Goal: Task Accomplishment & Management: Manage account settings

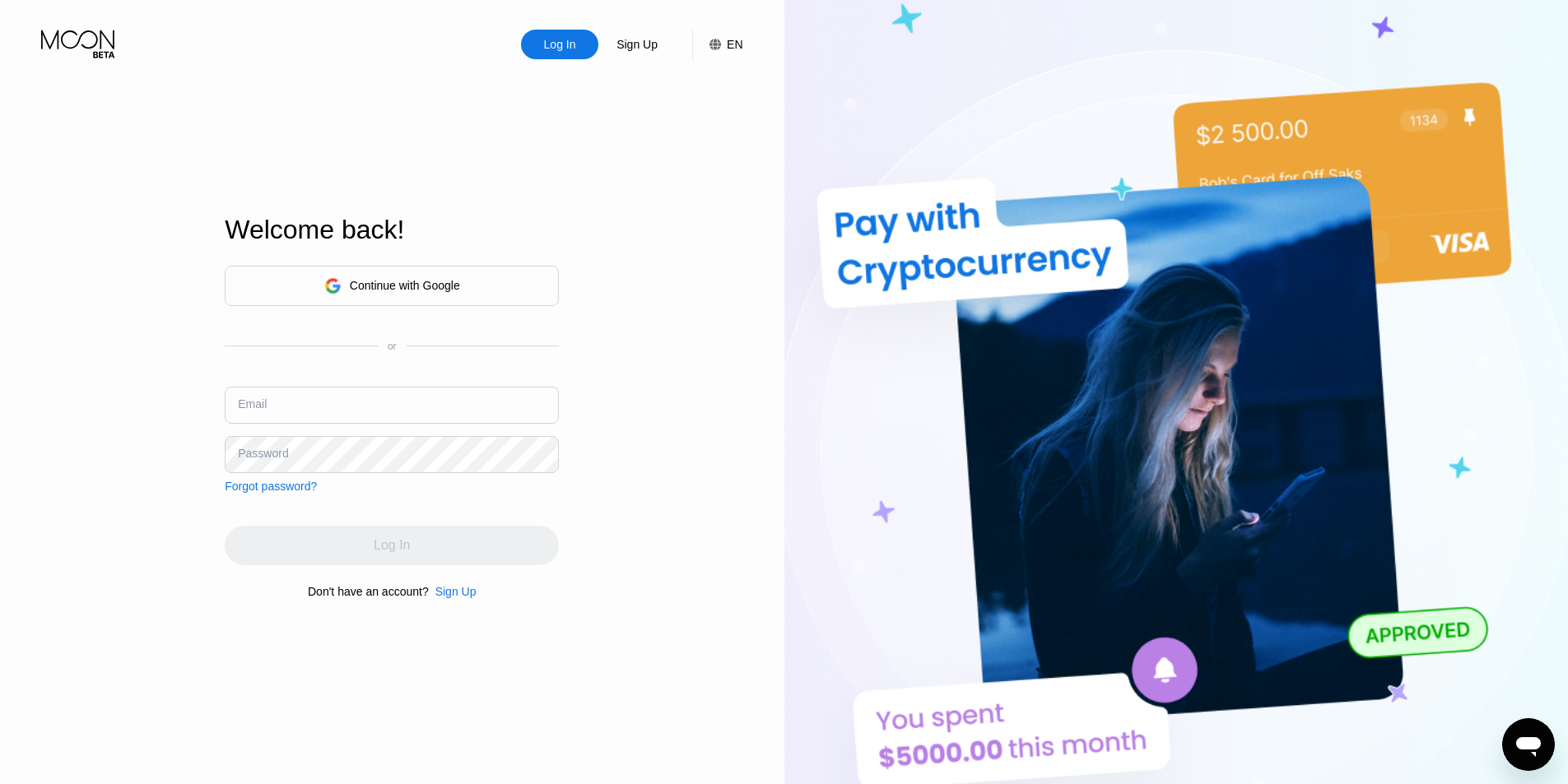
click at [355, 411] on input "text" at bounding box center [392, 405] width 335 height 37
paste input "[EMAIL_ADDRESS][DOMAIN_NAME]"
type input "[EMAIL_ADDRESS][DOMAIN_NAME]"
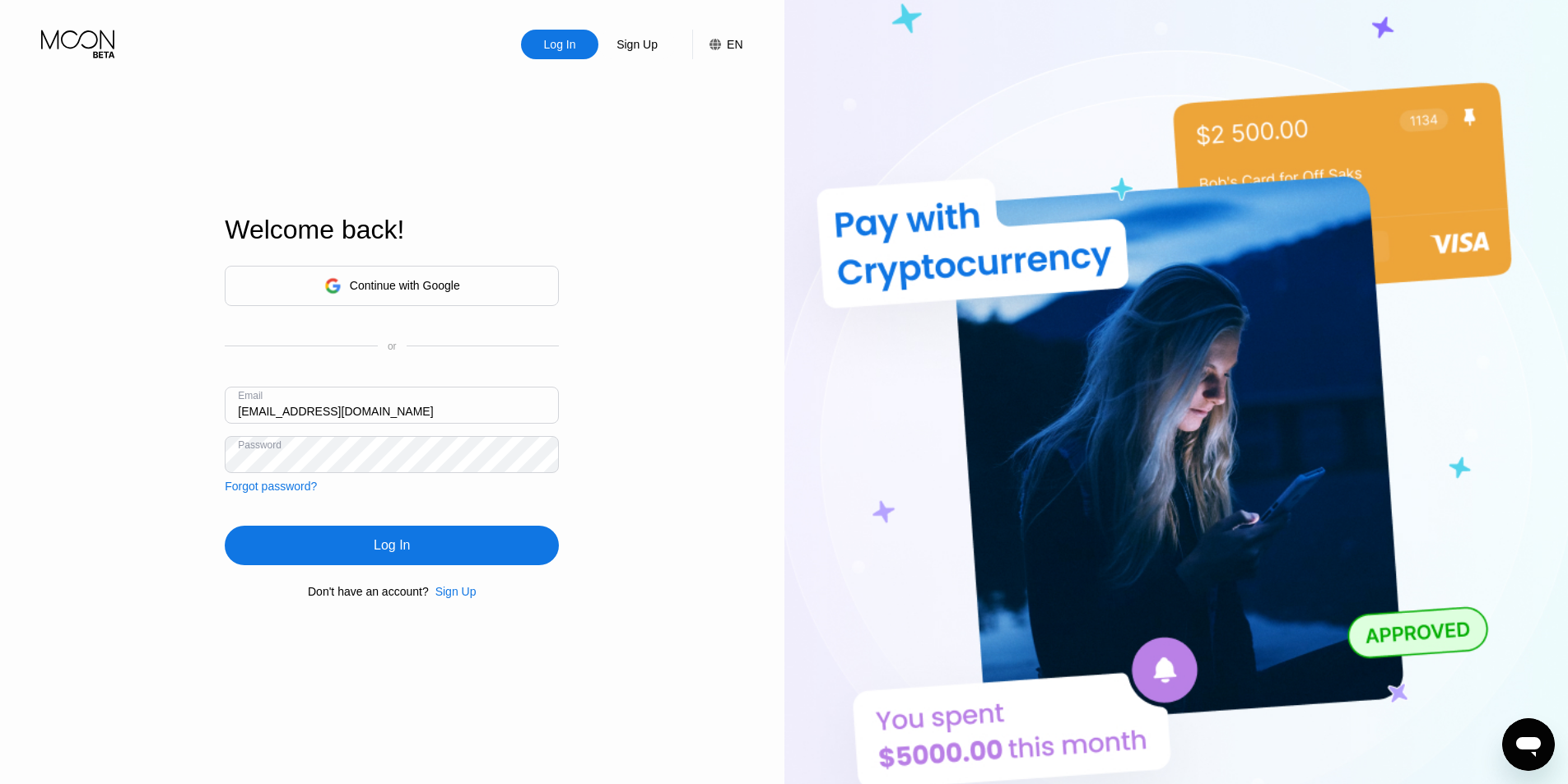
click at [397, 548] on div "Log In" at bounding box center [392, 545] width 36 height 16
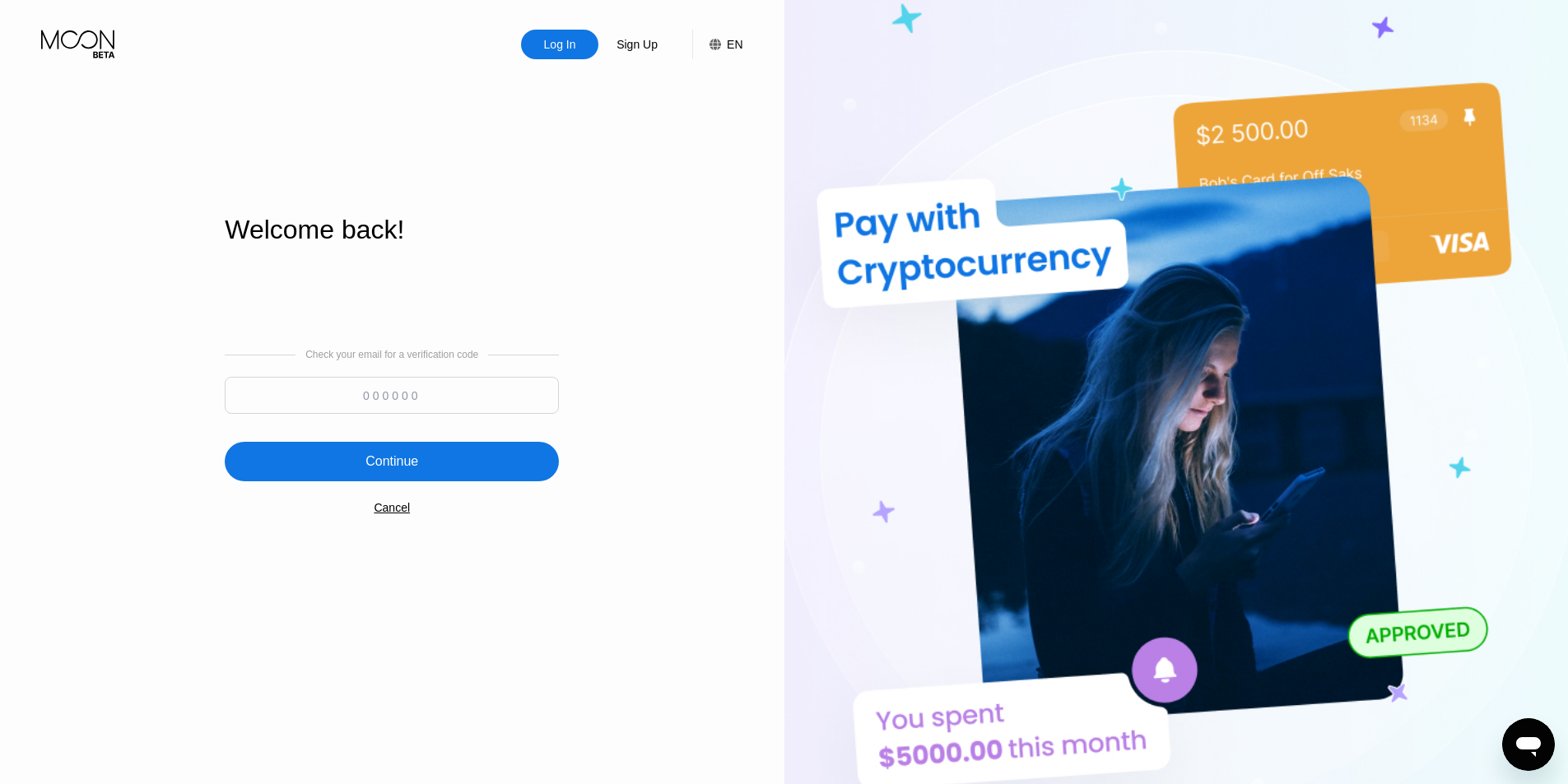
click at [408, 377] on input at bounding box center [392, 394] width 335 height 37
type input "950077"
click at [438, 451] on div "Continue" at bounding box center [392, 461] width 335 height 39
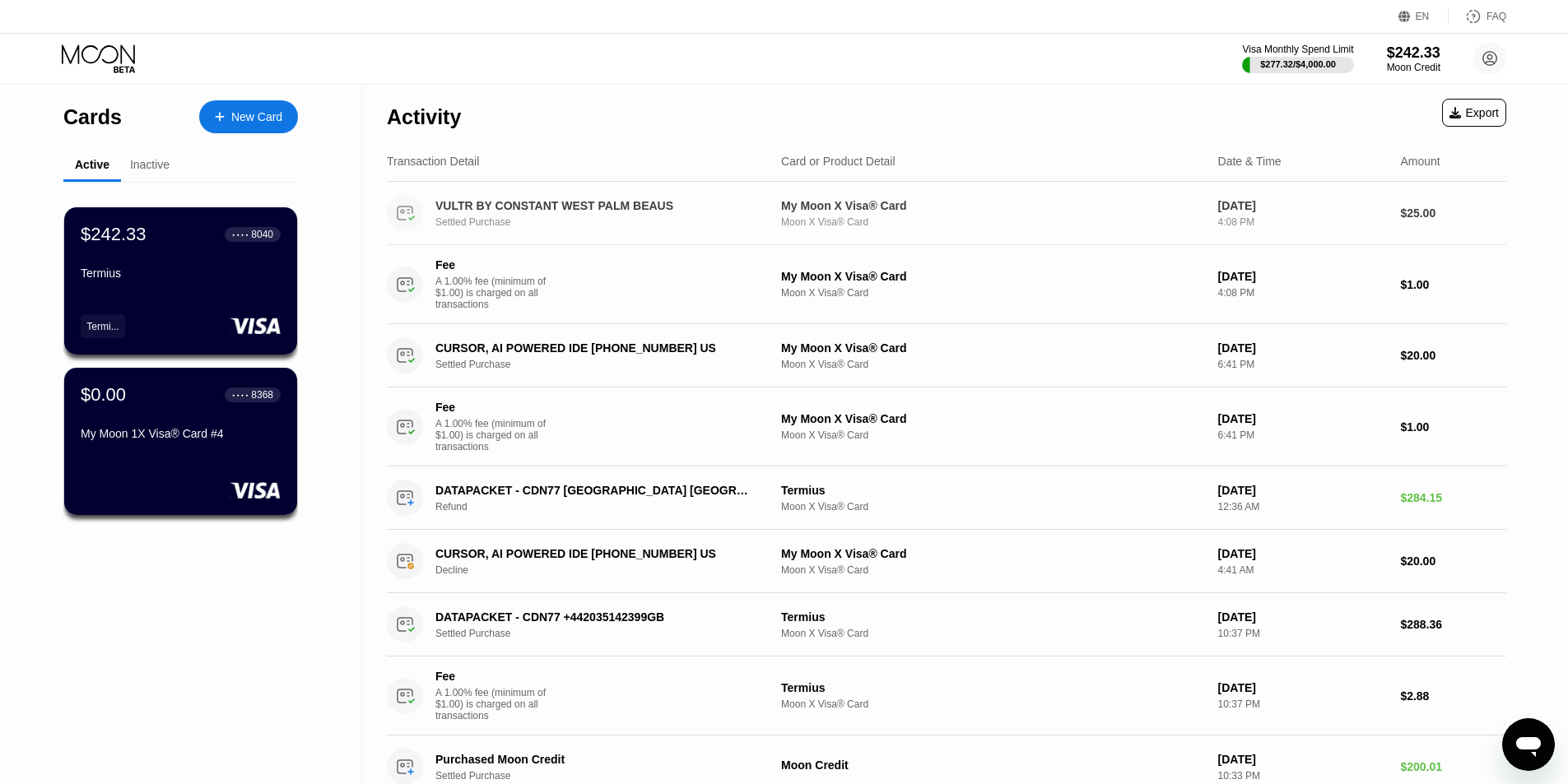
click at [560, 224] on div "Settled Purchase" at bounding box center [607, 222] width 343 height 12
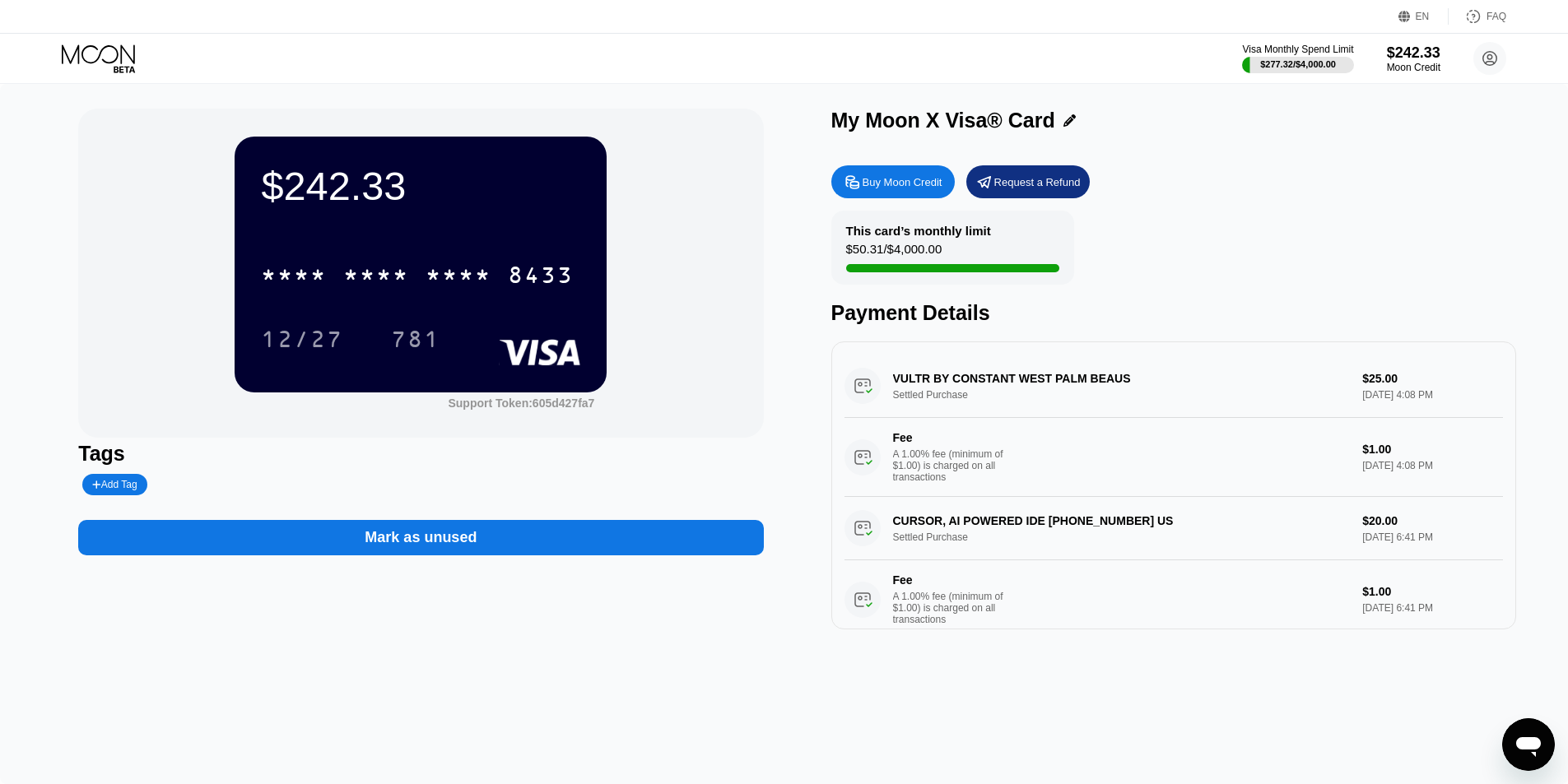
click at [106, 65] on icon at bounding box center [100, 59] width 77 height 29
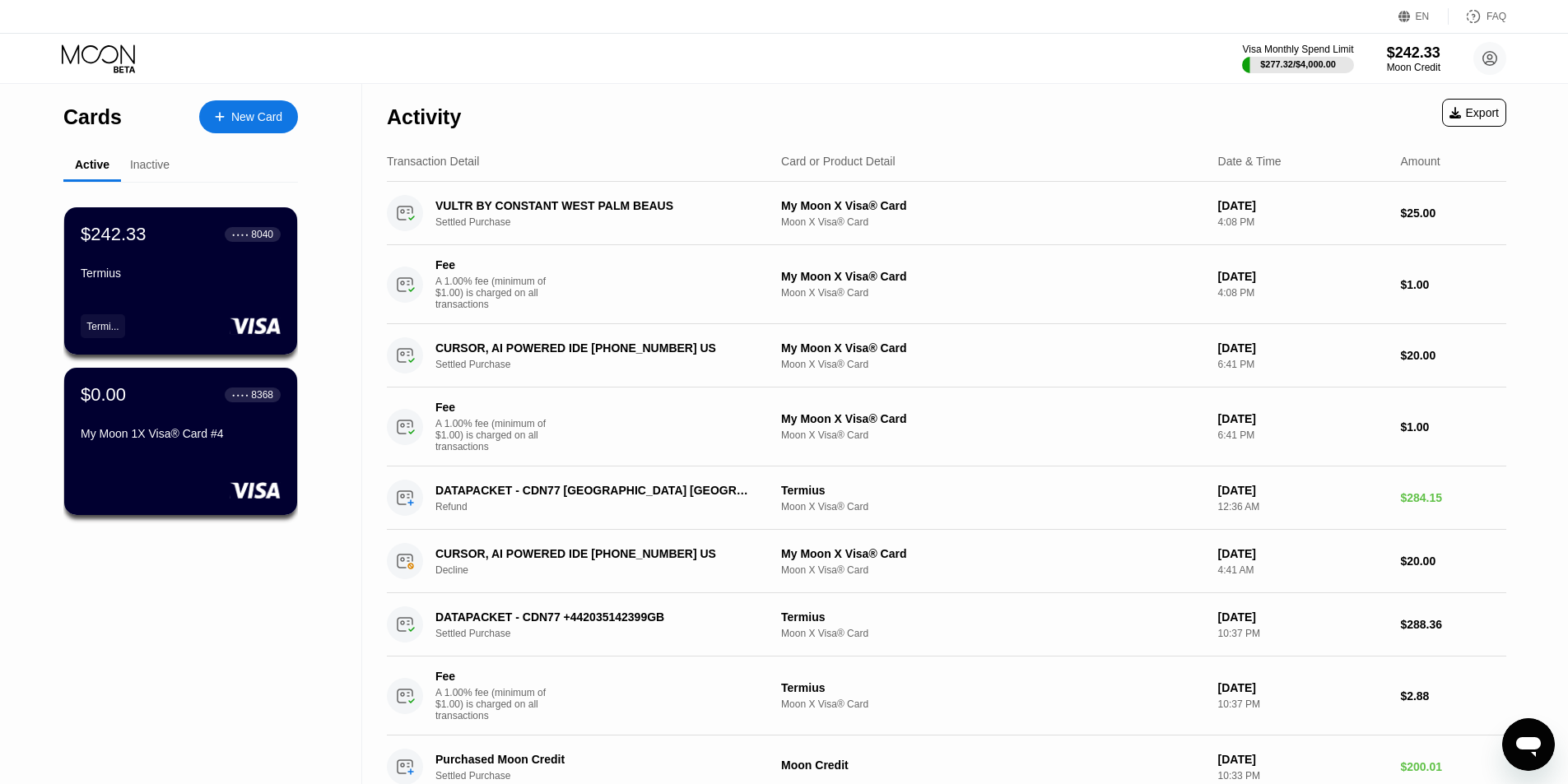
click at [1531, 738] on icon "Открыть окно обмена сообщениями" at bounding box center [1529, 747] width 25 height 20
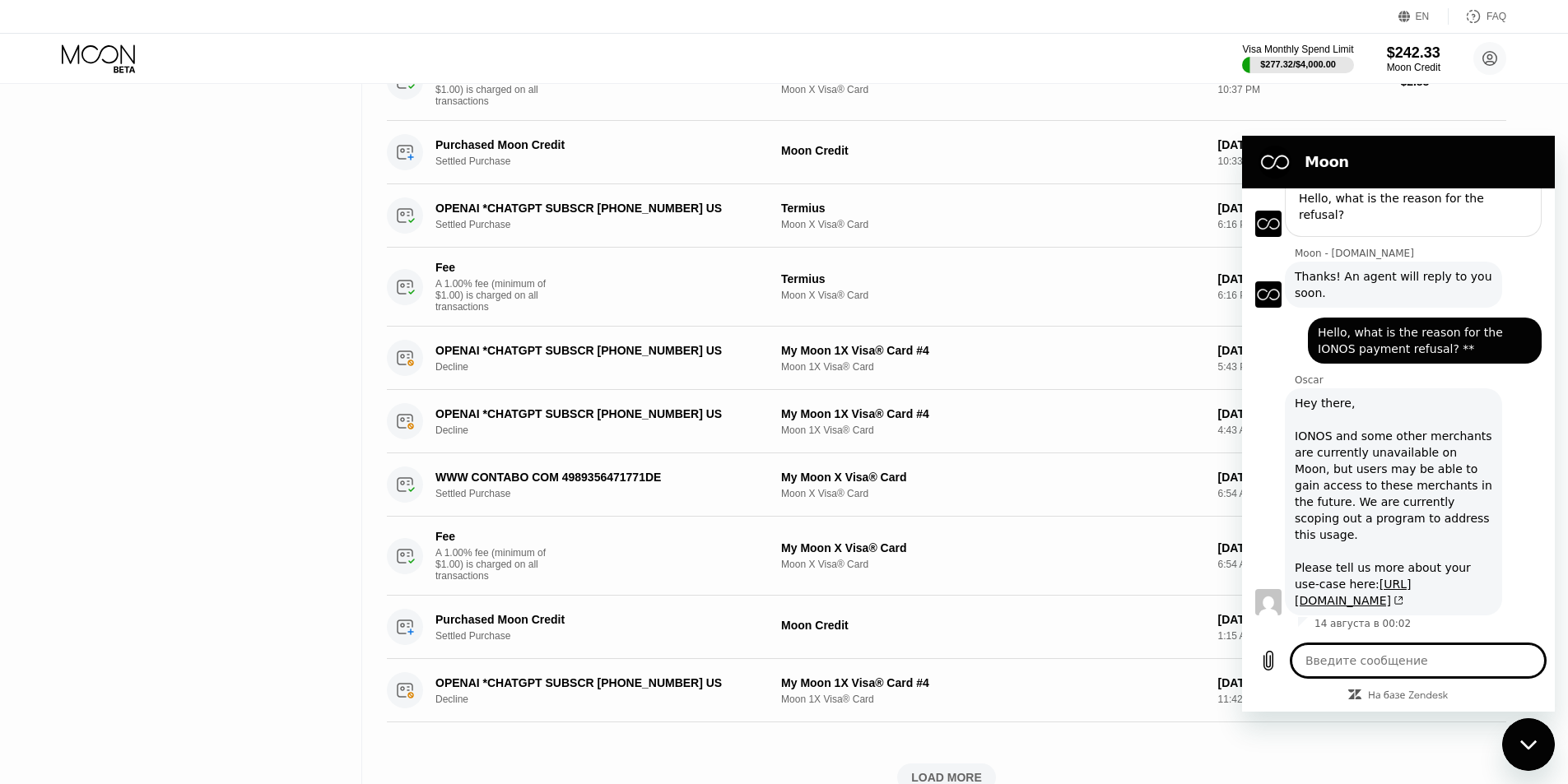
scroll to position [493, 0]
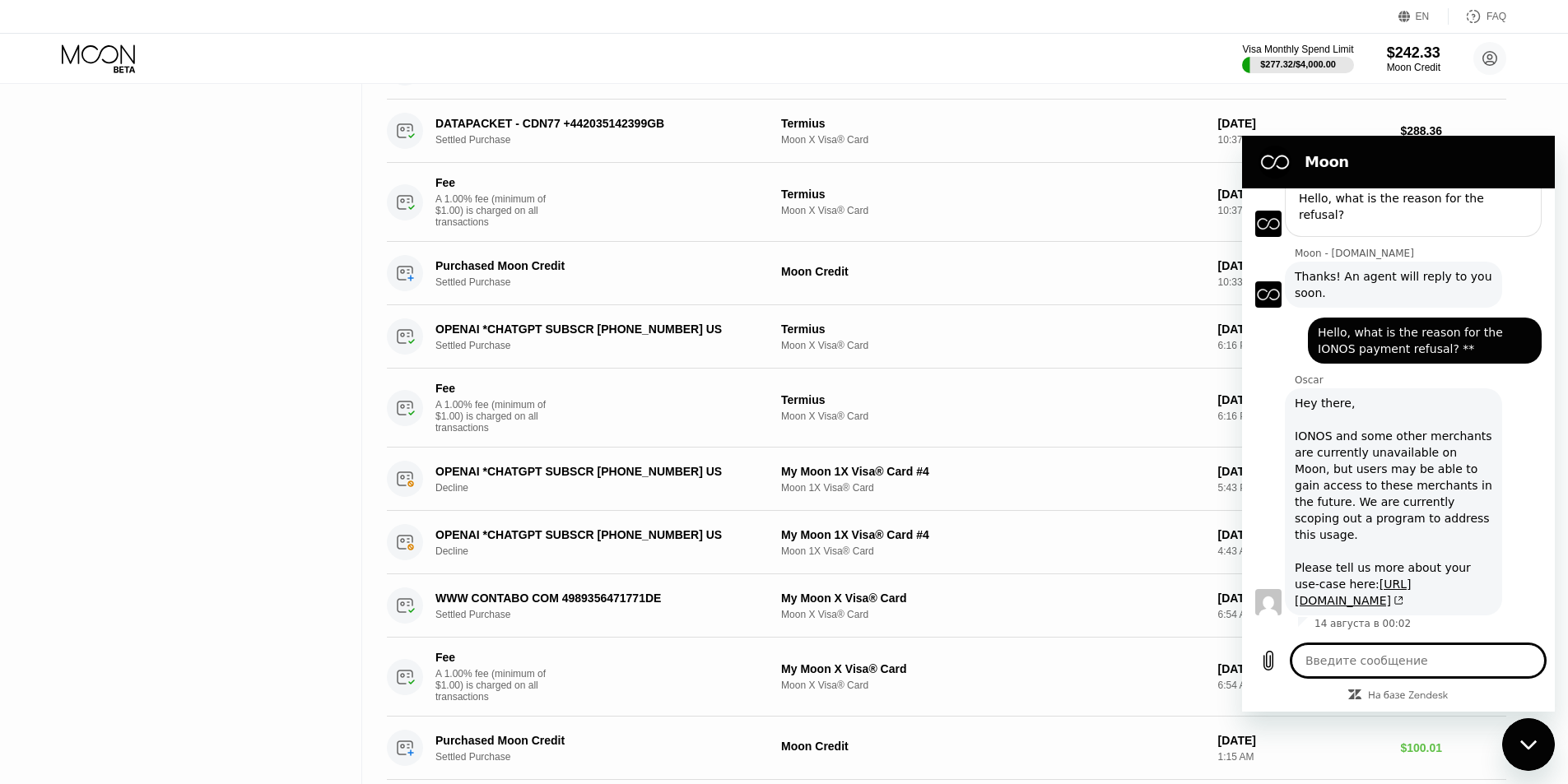
click at [1564, 131] on div "Cards New Card Active Inactive $242.33 ● ● ● ● 8040 Termius Termi... $0.00 ● ● …" at bounding box center [784, 262] width 1568 height 1343
click at [1547, 120] on div "Cards New Card Active Inactive $242.33 ● ● ● ● 8040 Termius Termi... $0.00 ● ● …" at bounding box center [784, 262] width 1568 height 1343
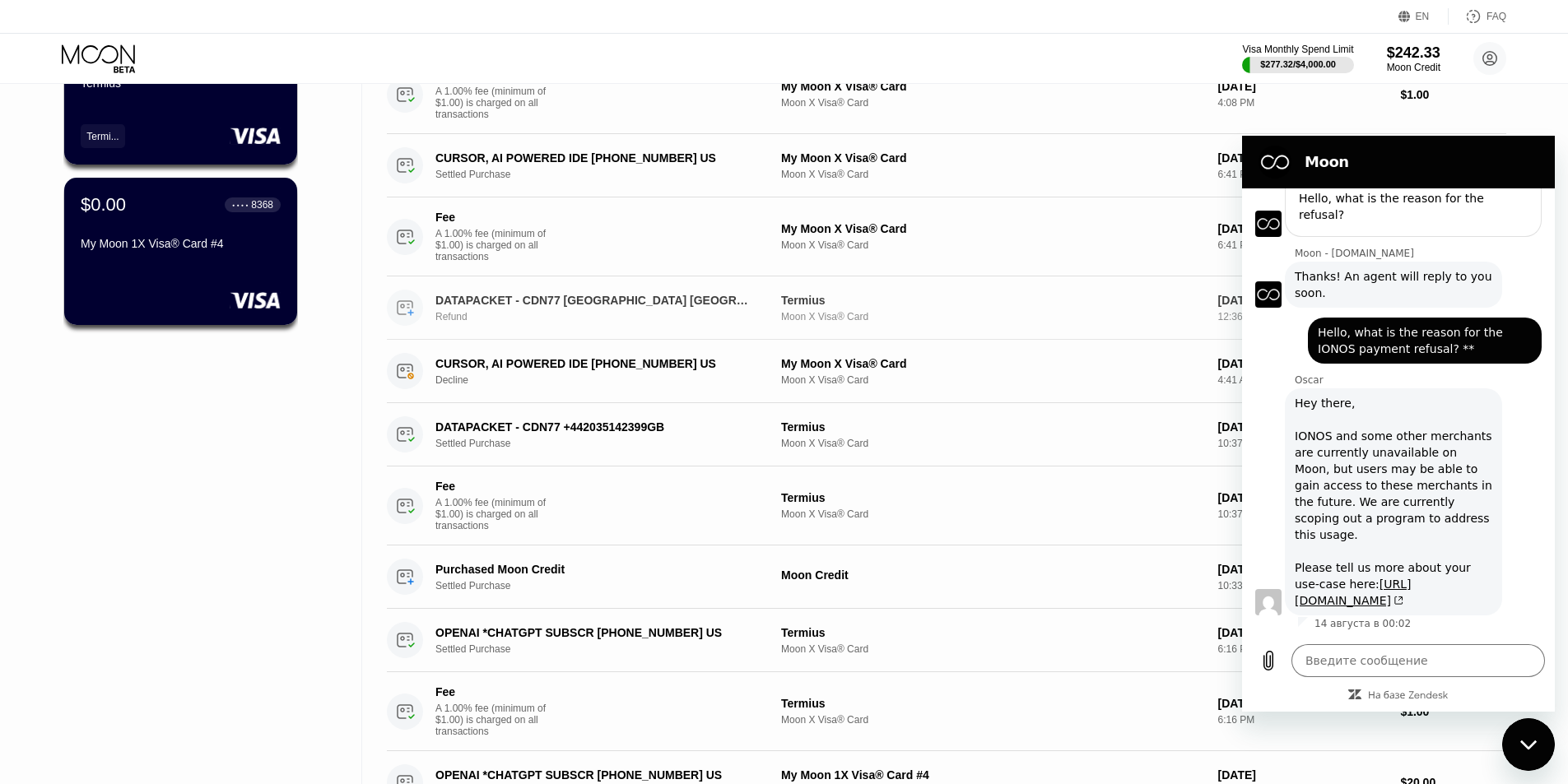
scroll to position [0, 0]
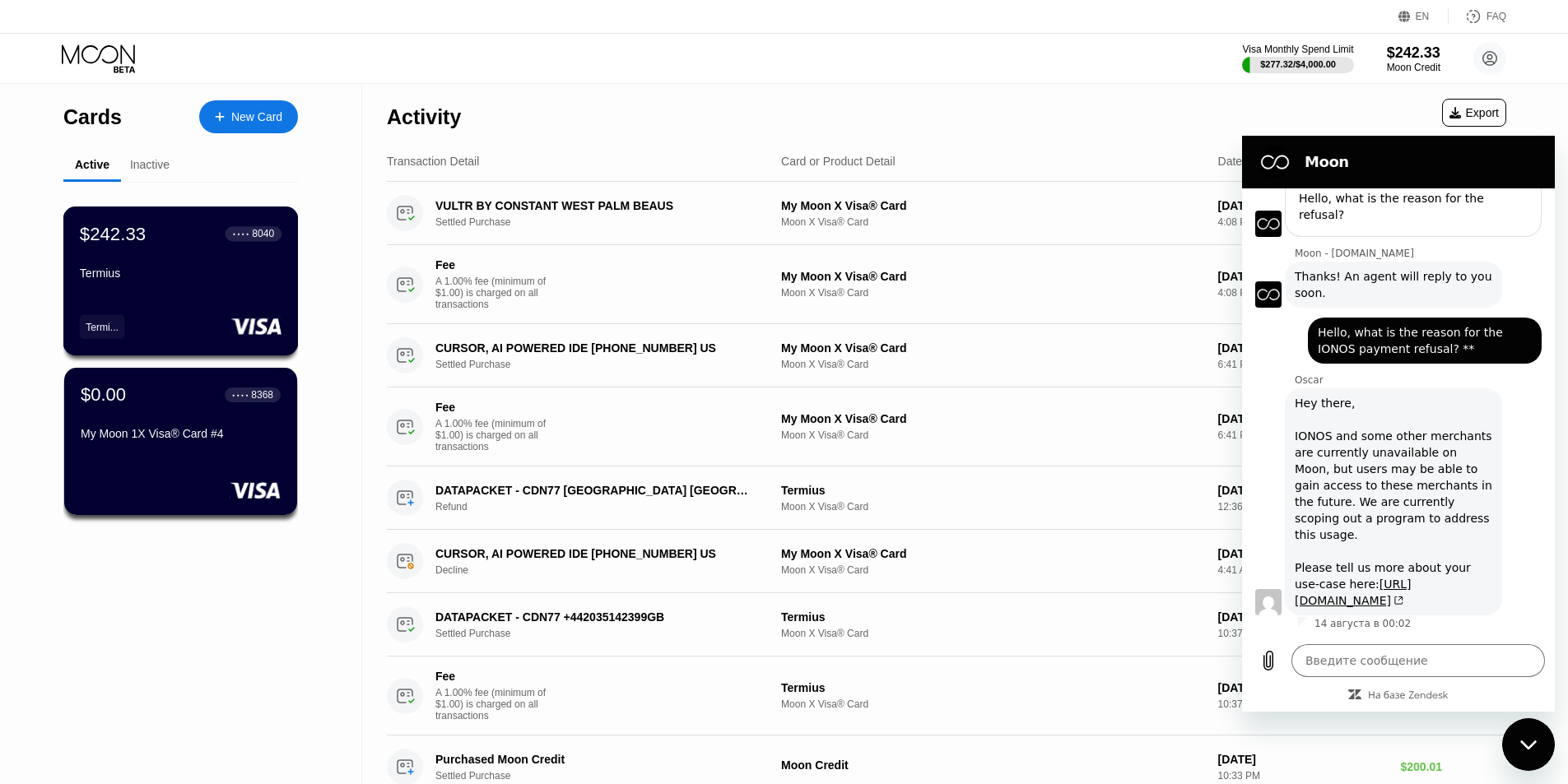
click at [180, 256] on div "$242.33 ● ● ● ● 8040 Termius" at bounding box center [180, 254] width 201 height 63
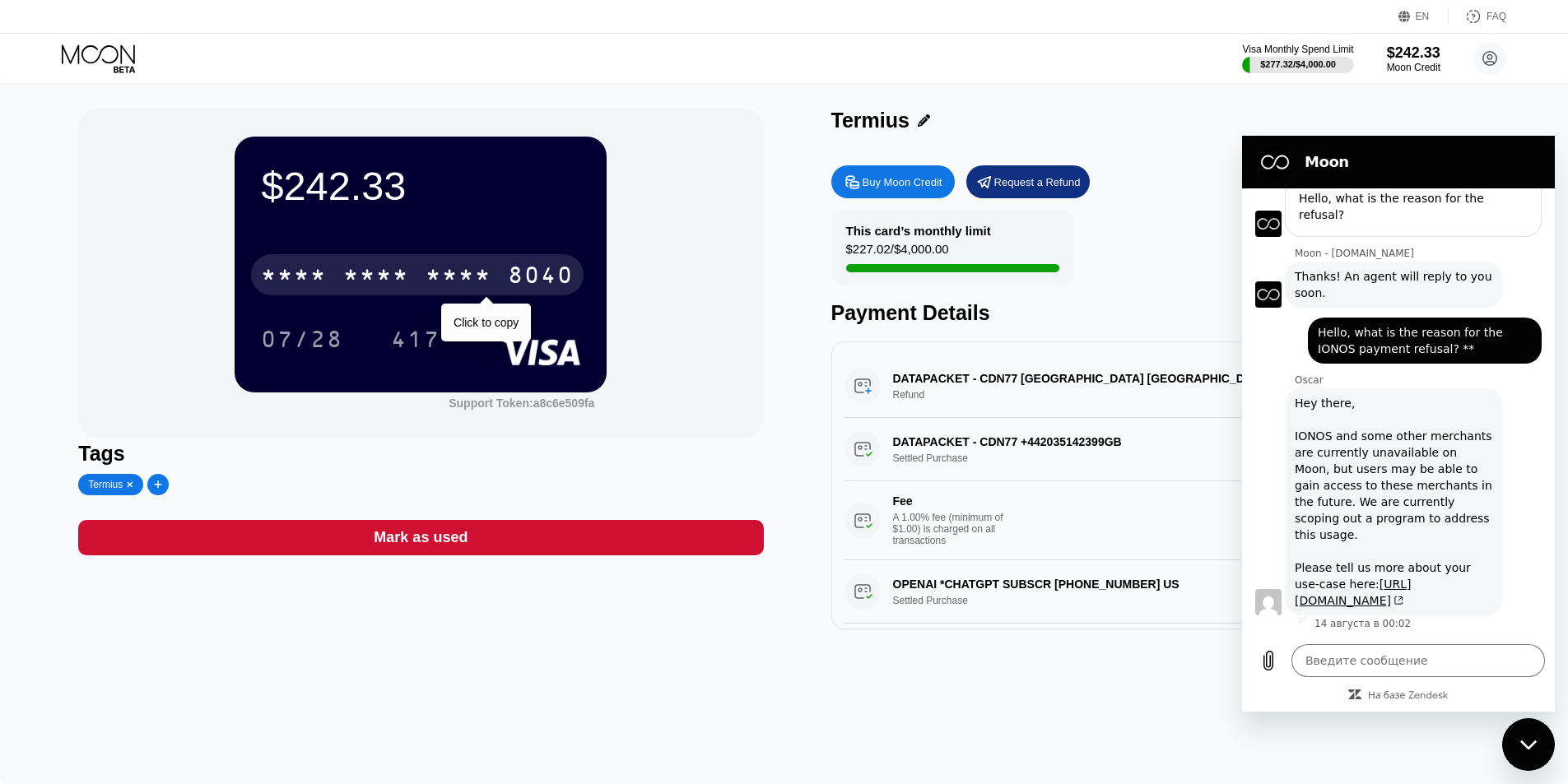
click at [474, 282] on div "* * * *" at bounding box center [459, 276] width 66 height 26
click at [1246, 106] on div "$242.33 [CREDIT_CARD_NUMBER] Click to copy 07/28 417 Support Token: a8c6e509fa …" at bounding box center [784, 434] width 1568 height 700
click at [139, 45] on div at bounding box center [112, 59] width 101 height 29
click at [122, 49] on icon at bounding box center [100, 59] width 77 height 29
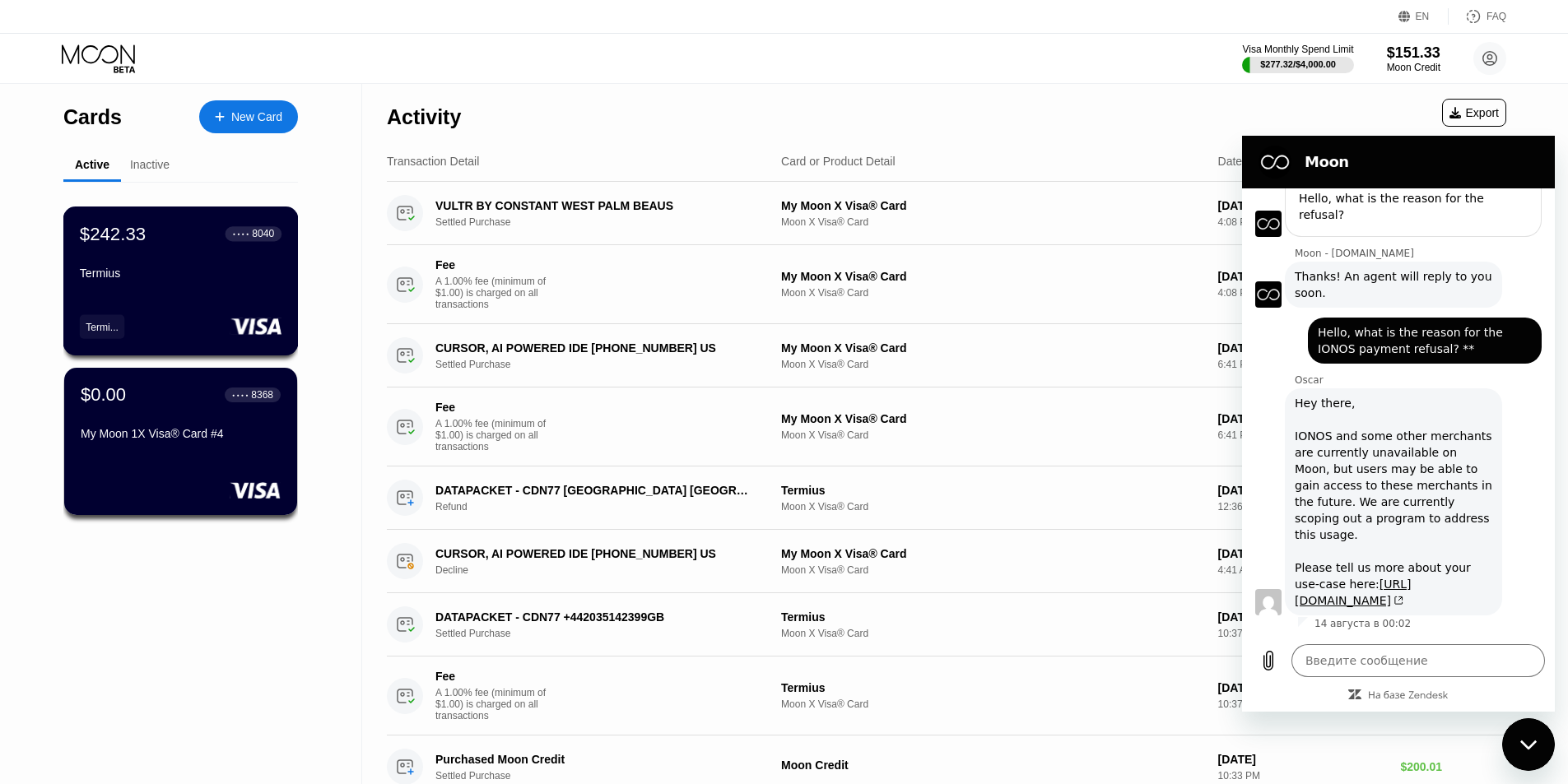
click at [238, 244] on div "● ● ● ● 8040" at bounding box center [253, 233] width 56 height 21
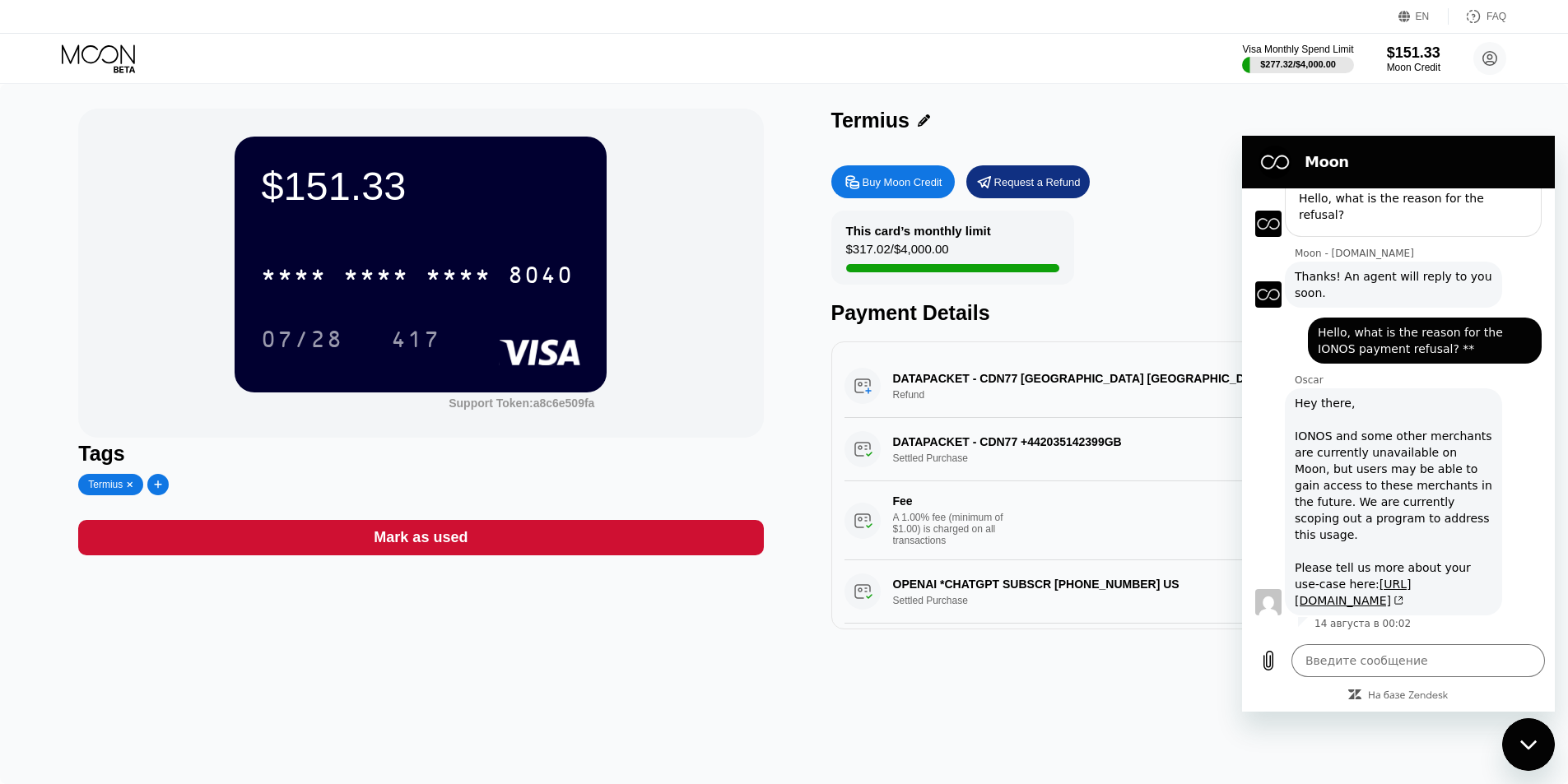
click at [1040, 185] on div "Request a Refund" at bounding box center [1038, 182] width 87 height 14
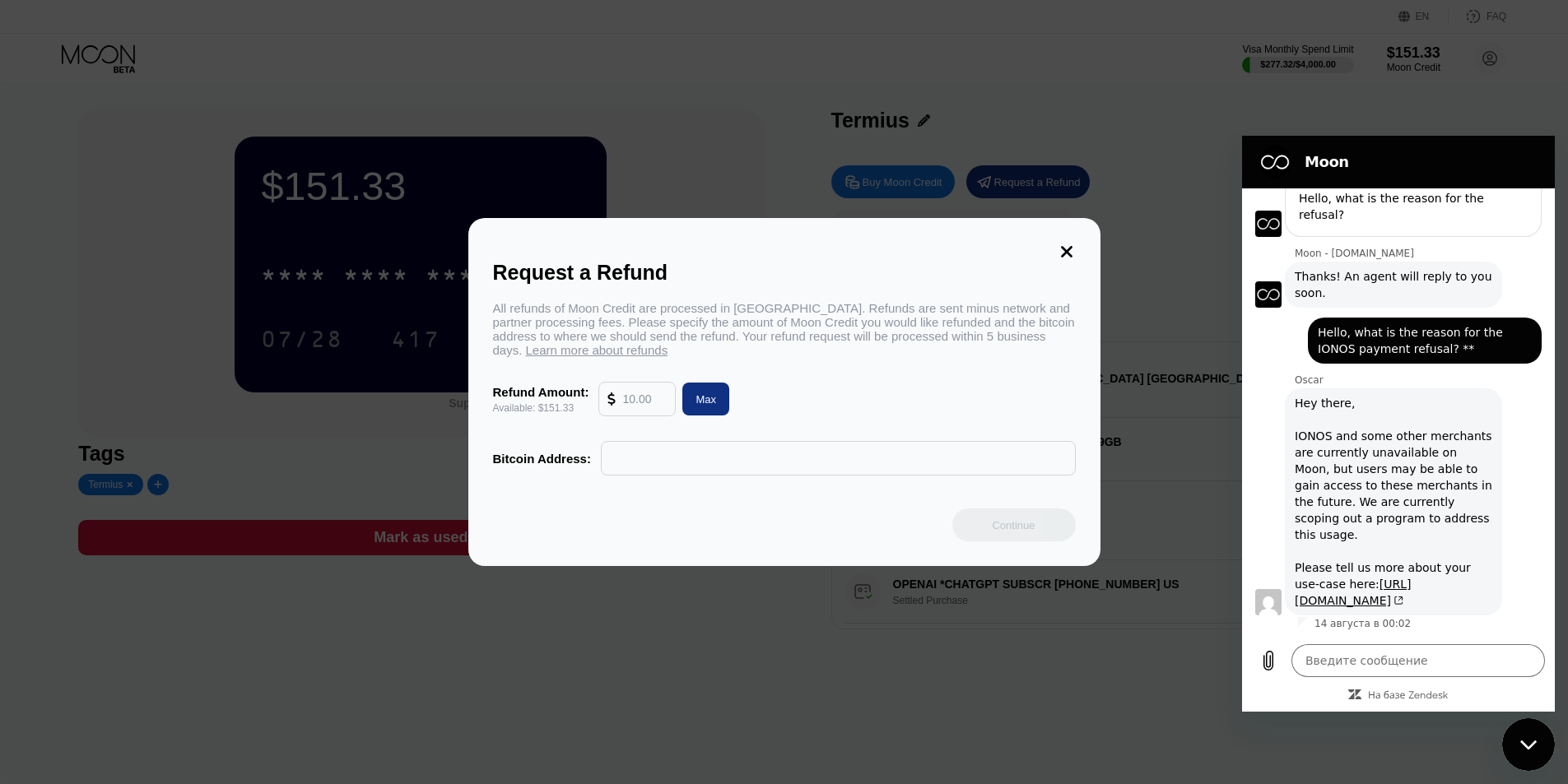
click at [651, 398] on input "text" at bounding box center [645, 399] width 45 height 33
click at [1089, 240] on div "Request a Refund All refunds of Moon Credit are processed in [GEOGRAPHIC_DATA].…" at bounding box center [784, 392] width 632 height 348
click at [1068, 242] on icon at bounding box center [1066, 251] width 18 height 18
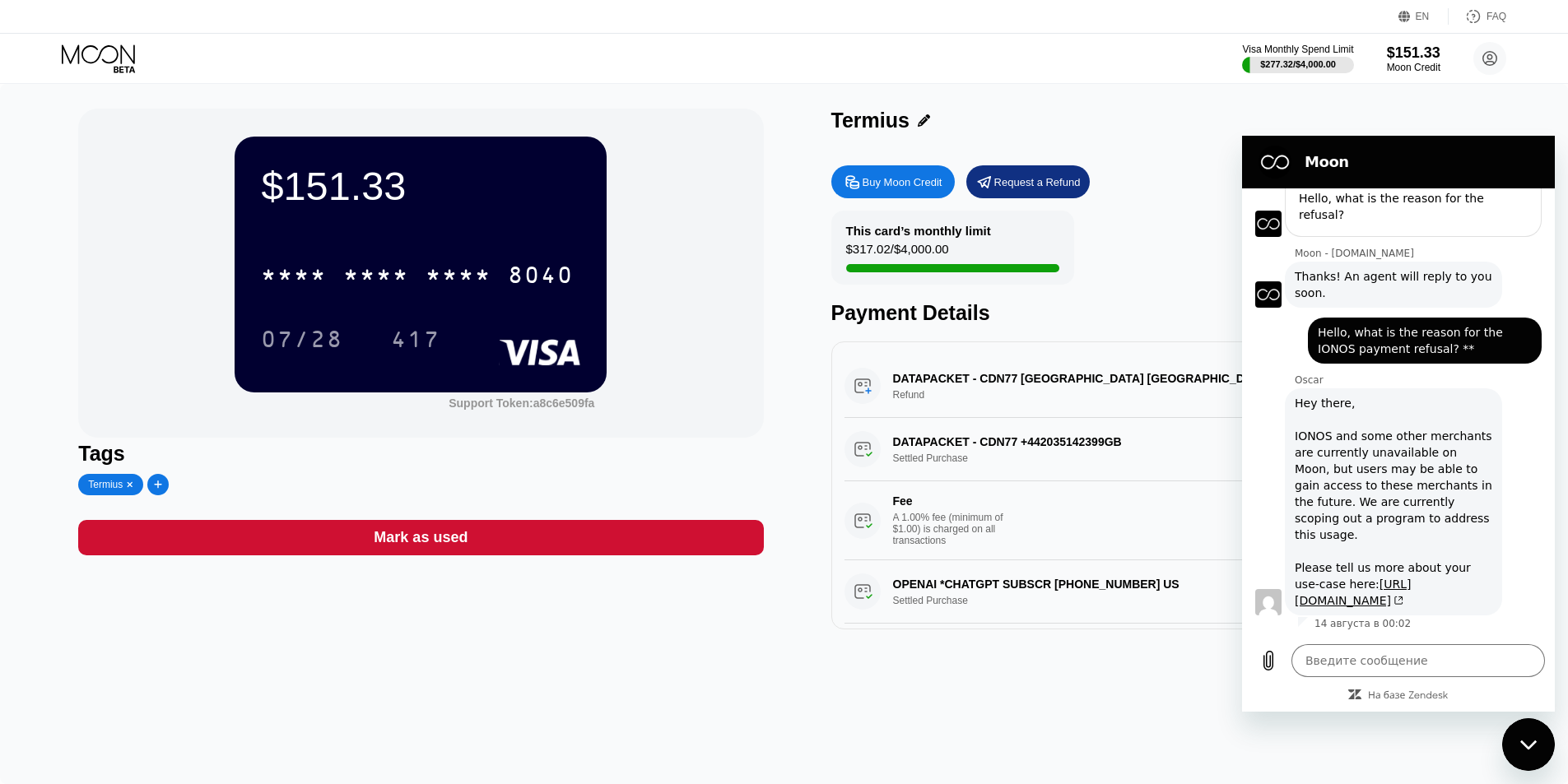
click at [1499, 113] on div "Termius" at bounding box center [1174, 120] width 685 height 24
type textarea "x"
